Goal: Entertainment & Leisure: Consume media (video, audio)

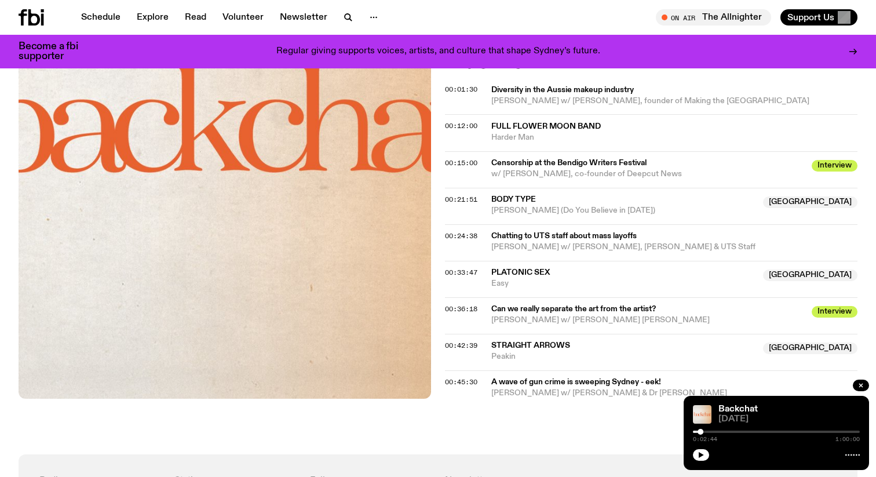
scroll to position [597, 0]
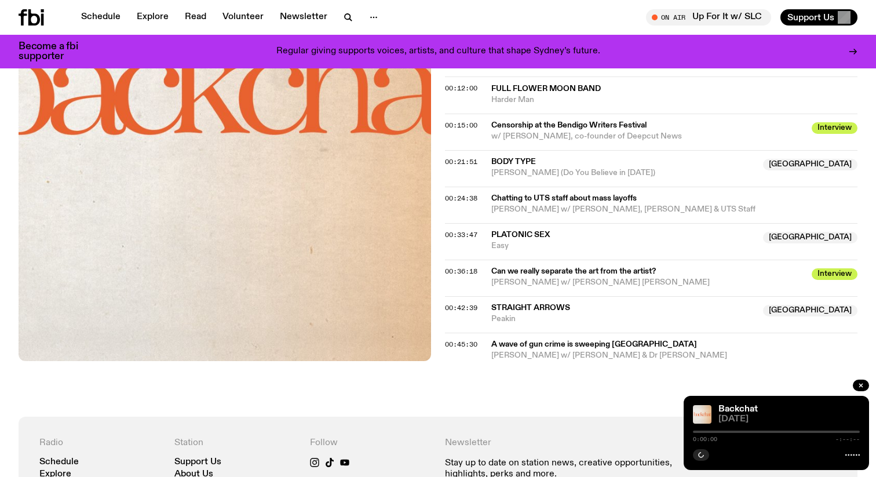
scroll to position [654, 0]
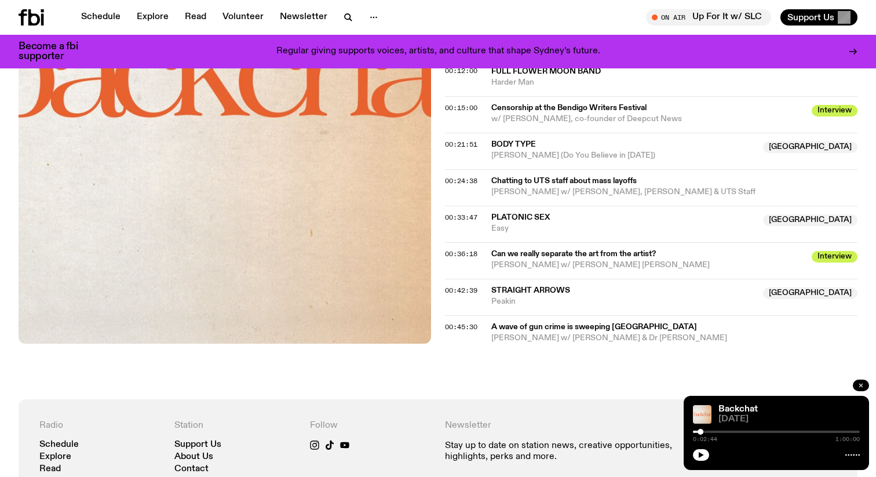
click at [866, 387] on button "button" at bounding box center [861, 386] width 16 height 12
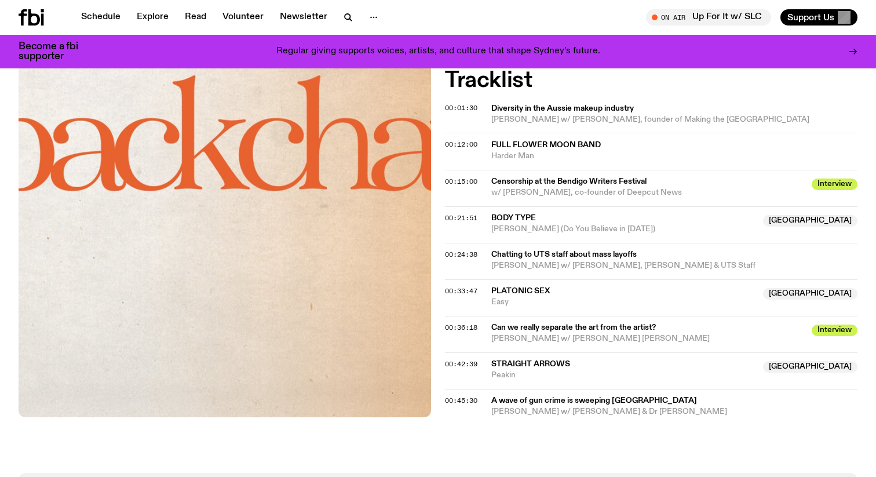
scroll to position [580, 0]
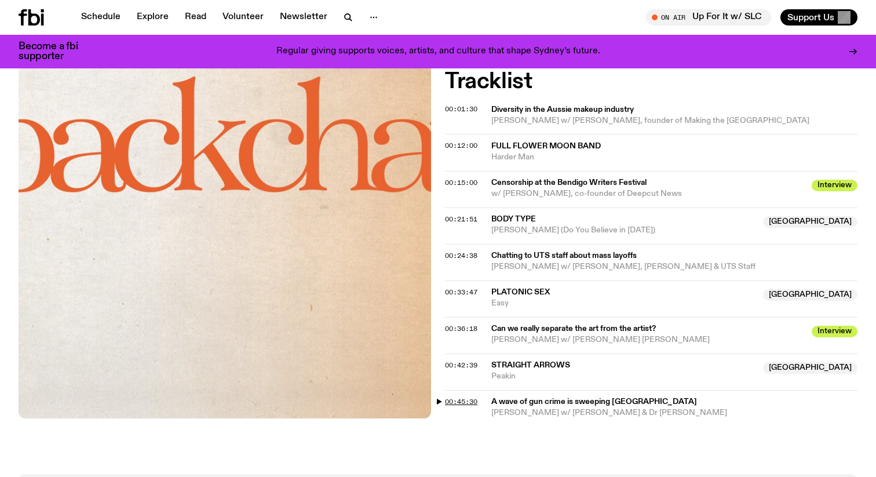
click at [456, 399] on span "00:45:30" at bounding box center [461, 401] width 32 height 9
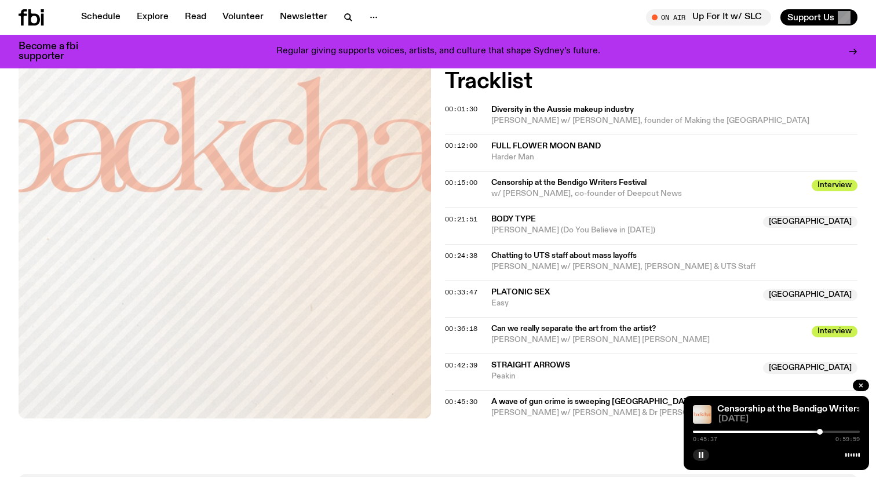
click at [824, 432] on div at bounding box center [776, 432] width 167 height 2
click at [821, 432] on div at bounding box center [821, 432] width 6 height 6
click at [819, 432] on div at bounding box center [820, 432] width 6 height 6
click at [698, 456] on icon "button" at bounding box center [701, 454] width 7 height 7
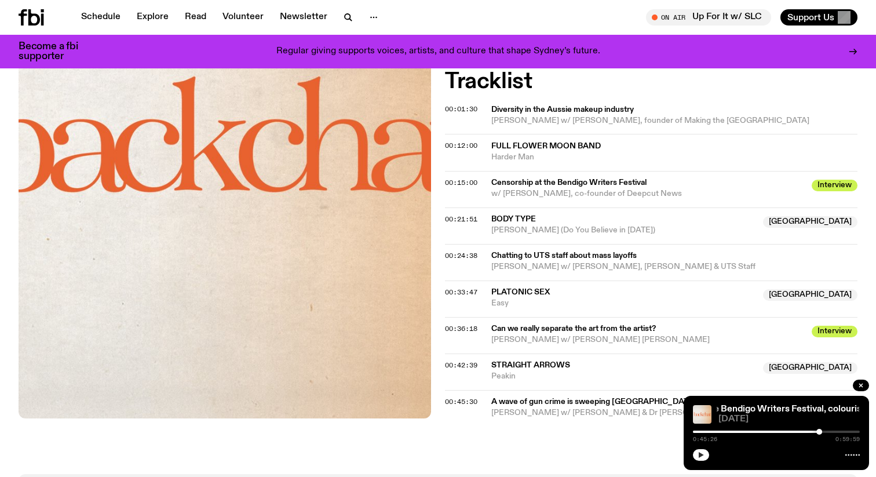
click at [698, 453] on icon "button" at bounding box center [701, 454] width 7 height 7
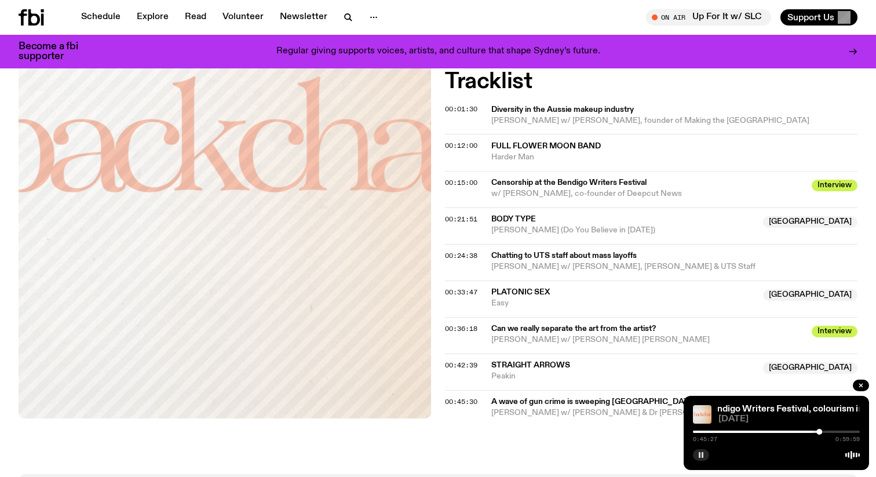
click at [698, 453] on icon "button" at bounding box center [701, 454] width 7 height 7
